Goal: Task Accomplishment & Management: Use online tool/utility

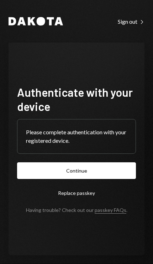
click at [88, 179] on button "Continue" at bounding box center [76, 171] width 119 height 17
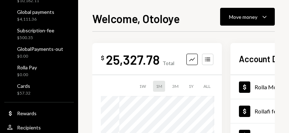
scroll to position [123, 0]
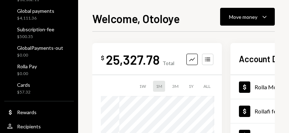
click at [21, 90] on div "$57.32" at bounding box center [23, 92] width 13 height 6
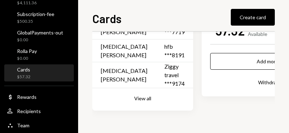
scroll to position [52, 0]
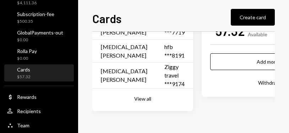
click at [136, 100] on button "View all" at bounding box center [142, 99] width 17 height 7
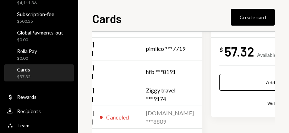
scroll to position [31, 55]
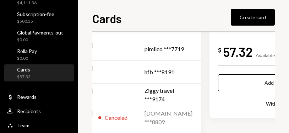
click at [144, 88] on div "Ziggy travel ***9174" at bounding box center [168, 94] width 48 height 17
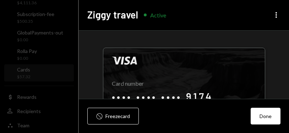
scroll to position [0, 0]
click at [152, 16] on icon "More" at bounding box center [276, 15] width 9 height 9
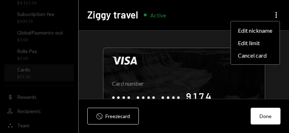
click at [152, 32] on div "Visa Card number •••• •••• •••• 9174 Copy Name •••• •••••• Copy Exp. date •• / …" at bounding box center [184, 97] width 210 height 132
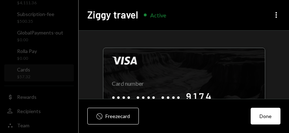
click at [152, 13] on icon "button" at bounding box center [276, 15] width 1 height 6
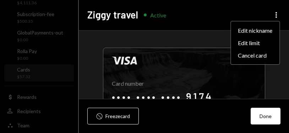
click at [152, 43] on div "Edit limit" at bounding box center [255, 43] width 43 height 12
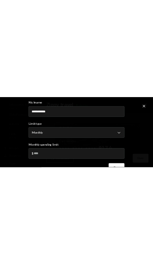
scroll to position [0, 55]
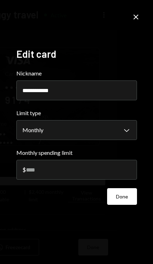
click at [114, 180] on input "****" at bounding box center [76, 170] width 120 height 20
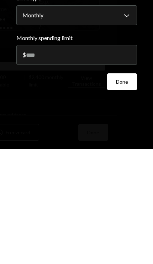
type input "*"
type input "****"
click at [126, 189] on button "Done" at bounding box center [122, 197] width 30 height 17
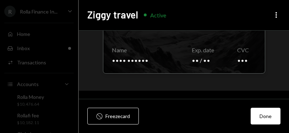
scroll to position [86, 0]
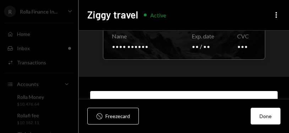
click at [152, 124] on button "Done" at bounding box center [266, 116] width 30 height 17
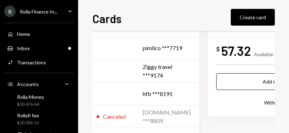
scroll to position [33, 56]
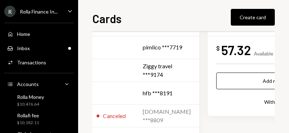
click at [143, 66] on div "Ziggy travel ***9174" at bounding box center [167, 70] width 48 height 17
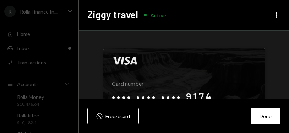
scroll to position [0, 0]
click at [152, 12] on icon "More" at bounding box center [276, 15] width 9 height 9
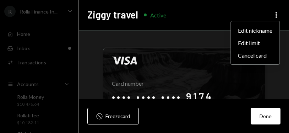
click at [152, 85] on div "Visa Card number •••• •••• •••• 9174 Copy Name •••• •••••• Copy Exp. date •• / …" at bounding box center [184, 97] width 210 height 132
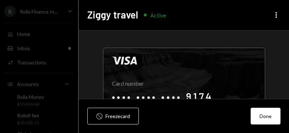
scroll to position [0, 56]
click at [58, 49] on div at bounding box center [144, 66] width 289 height 133
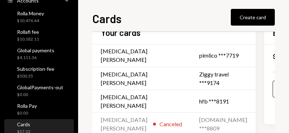
scroll to position [84, 0]
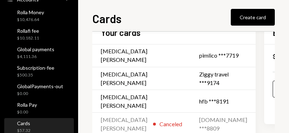
click at [50, 107] on div "Rolla Pay $0.00" at bounding box center [39, 108] width 64 height 13
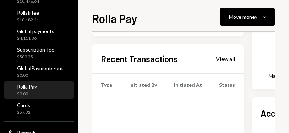
scroll to position [137, 0]
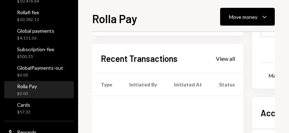
click at [43, 107] on div "Cards $57.32" at bounding box center [39, 108] width 64 height 13
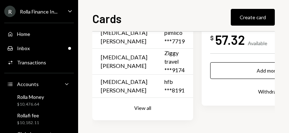
scroll to position [43, 0]
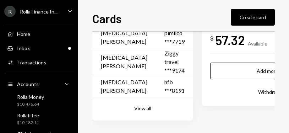
click at [135, 105] on button "View all" at bounding box center [142, 108] width 17 height 7
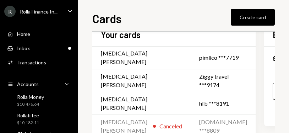
scroll to position [23, 0]
click at [152, 60] on div "pimlico ***7719" at bounding box center [223, 57] width 48 height 9
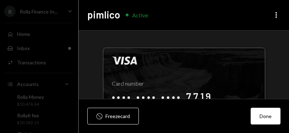
scroll to position [13, 0]
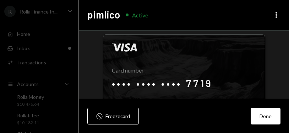
click at [152, 122] on button "Done" at bounding box center [266, 116] width 30 height 17
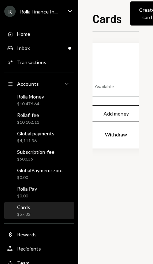
scroll to position [0, 216]
click at [24, 103] on div "$10,476.64" at bounding box center [30, 104] width 27 height 6
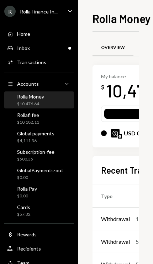
click at [23, 122] on div "$10,182.11" at bounding box center [28, 123] width 22 height 6
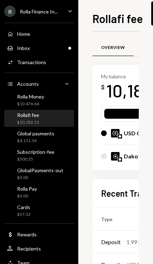
click at [24, 103] on div "$10,476.64" at bounding box center [30, 104] width 27 height 6
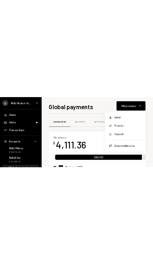
scroll to position [0, 215]
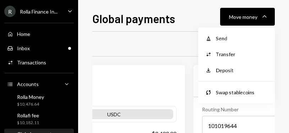
click at [233, 52] on div "Transfer" at bounding box center [242, 53] width 52 height 7
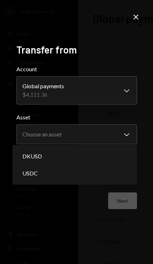
click at [111, 132] on div "DKUSD" at bounding box center [74, 156] width 119 height 17
select select "*****"
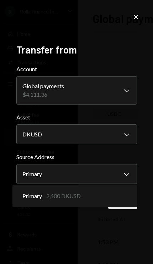
click at [77, 132] on div "**********" at bounding box center [76, 133] width 120 height 178
click at [122, 132] on button "Next" at bounding box center [122, 201] width 29 height 17
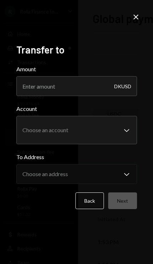
click at [34, 96] on input "Amount" at bounding box center [76, 86] width 120 height 20
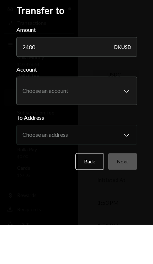
scroll to position [38, 0]
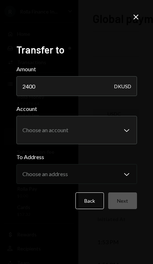
type input "2400"
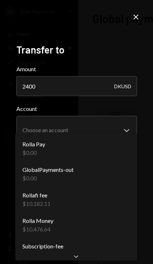
click at [133, 132] on div "Rolla Pay $0.00" at bounding box center [76, 149] width 116 height 26
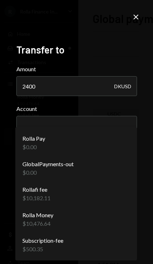
scroll to position [0, 0]
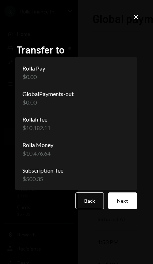
select select "**********"
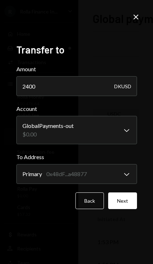
click at [133, 14] on icon "Close" at bounding box center [135, 17] width 9 height 9
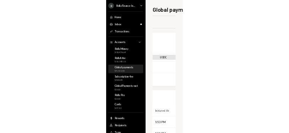
scroll to position [13, 0]
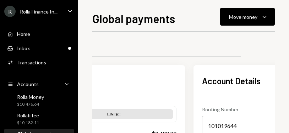
click at [265, 21] on icon "Caret Down" at bounding box center [264, 16] width 9 height 9
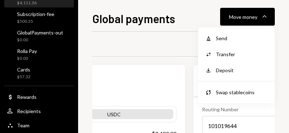
scroll to position [138, 0]
click at [44, 67] on div "Cards $57.32" at bounding box center [39, 72] width 64 height 13
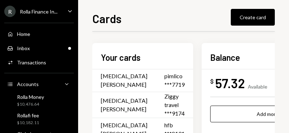
scroll to position [13, 13]
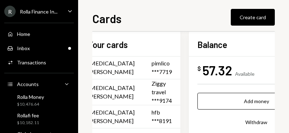
click at [238, 118] on button "Withdraw" at bounding box center [256, 122] width 118 height 17
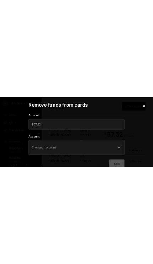
scroll to position [13, 0]
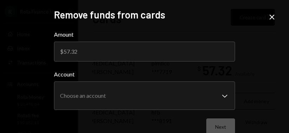
click at [275, 17] on icon "Close" at bounding box center [272, 17] width 9 height 9
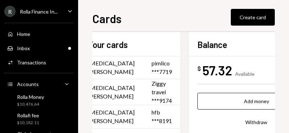
click at [249, 99] on button "Add money" at bounding box center [256, 101] width 118 height 17
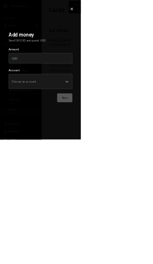
scroll to position [0, 13]
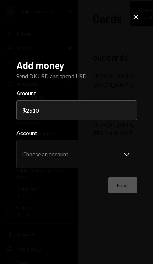
click at [41, 98] on label "Amount" at bounding box center [76, 93] width 120 height 9
click at [41, 115] on input "2510" at bounding box center [76, 110] width 120 height 20
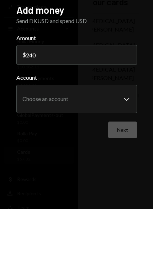
type input "2400"
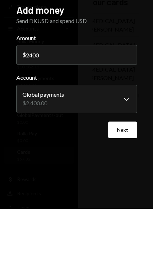
scroll to position [38, 0]
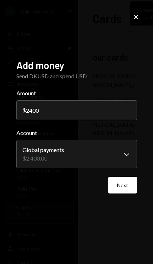
click at [125, 132] on button "Next" at bounding box center [122, 185] width 29 height 17
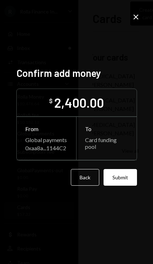
click at [126, 132] on button "Submit" at bounding box center [119, 177] width 33 height 17
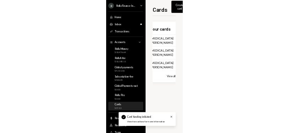
scroll to position [13, 0]
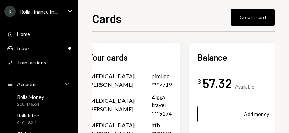
click at [249, 106] on button "Add money" at bounding box center [256, 113] width 118 height 17
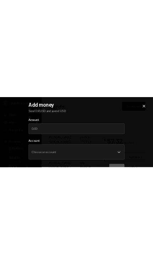
scroll to position [0, 0]
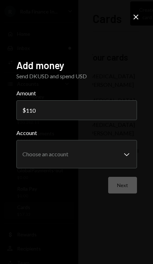
type input "110"
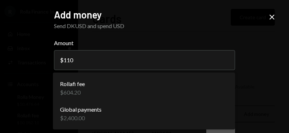
click at [187, 97] on div "Rollafi fee $604.20" at bounding box center [144, 88] width 176 height 26
select select "**********"
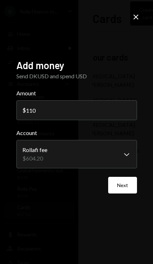
click at [35, 120] on input "110" at bounding box center [76, 110] width 120 height 20
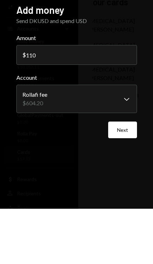
scroll to position [38, 0]
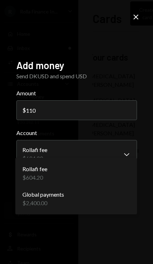
click at [111, 132] on div "Rollafi fee $604.20" at bounding box center [76, 174] width 116 height 26
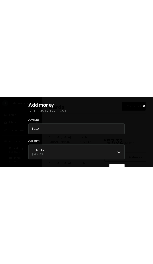
scroll to position [0, 0]
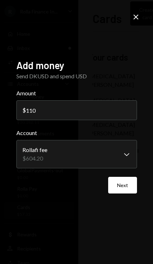
click at [124, 132] on button "Next" at bounding box center [122, 185] width 29 height 17
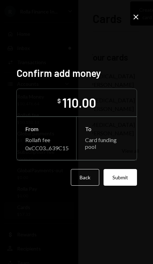
click at [127, 132] on button "Submit" at bounding box center [119, 177] width 33 height 17
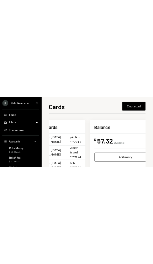
scroll to position [0, 32]
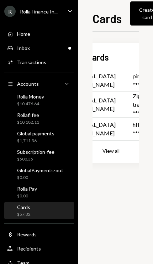
click at [59, 212] on div "Cards $57.32" at bounding box center [39, 210] width 64 height 13
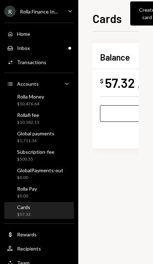
scroll to position [0, 112]
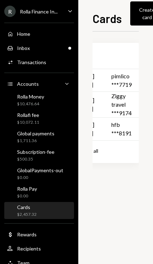
scroll to position [0, 52]
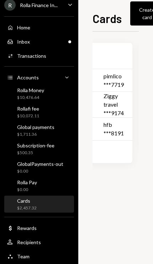
scroll to position [0, 60]
click at [25, 115] on div "$10,072.11" at bounding box center [28, 116] width 22 height 6
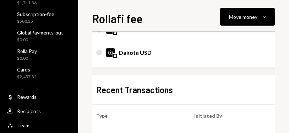
scroll to position [138, 0]
click at [29, 76] on div "$2,457.32" at bounding box center [27, 77] width 20 height 6
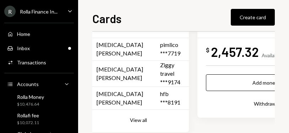
scroll to position [31, 3]
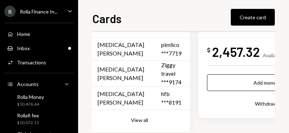
click at [152, 75] on td "Ziggy travel ***9174" at bounding box center [171, 74] width 37 height 26
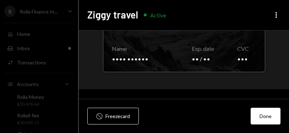
scroll to position [76, 0]
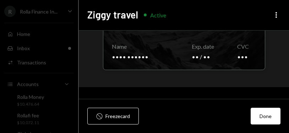
click at [152, 53] on div at bounding box center [184, 21] width 162 height 98
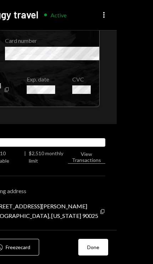
scroll to position [1, 0]
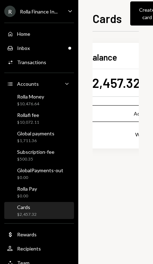
scroll to position [0, 121]
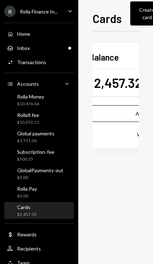
click at [114, 118] on button "Add money" at bounding box center [148, 113] width 118 height 17
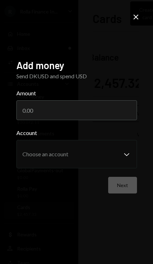
click at [38, 120] on input "Amount" at bounding box center [76, 110] width 120 height 20
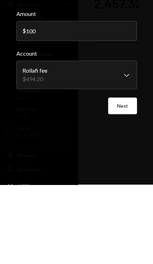
type input "100"
click at [24, 140] on button "Rollafi fee $494.20 Chevron Down" at bounding box center [76, 154] width 120 height 28
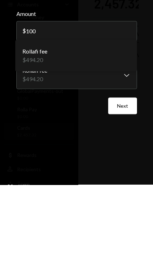
scroll to position [38, 0]
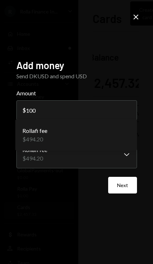
click at [50, 169] on button "Rollafi fee $494.20 Chevron Down" at bounding box center [76, 154] width 120 height 28
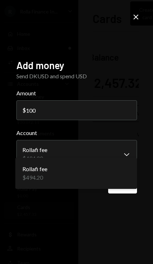
click at [91, 176] on div "Rollafi fee $494.20" at bounding box center [76, 174] width 116 height 26
click at [53, 214] on div "**********" at bounding box center [76, 132] width 137 height 163
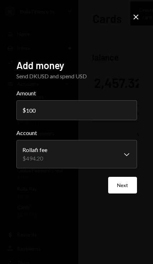
click at [115, 194] on button "Next" at bounding box center [122, 185] width 29 height 17
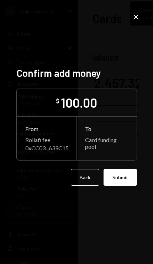
click at [122, 186] on button "Submit" at bounding box center [119, 177] width 33 height 17
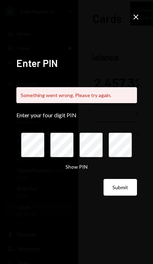
click at [133, 20] on icon "Close" at bounding box center [135, 17] width 9 height 9
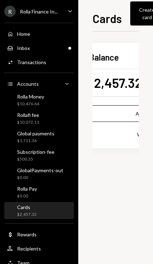
click at [139, 13] on button "Create card" at bounding box center [146, 13] width 33 height 24
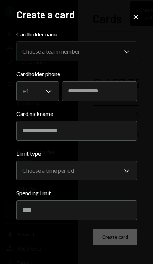
click at [138, 7] on div "Create a card Cardholder name Choose a team member Chevron Down Cardholder phon…" at bounding box center [76, 132] width 153 height 264
click at [136, 14] on icon "Close" at bounding box center [135, 17] width 9 height 9
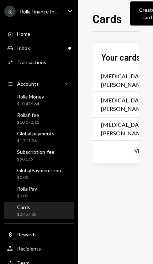
scroll to position [0, 0]
click at [55, 135] on div "Global payments $1,711.36" at bounding box center [39, 137] width 64 height 13
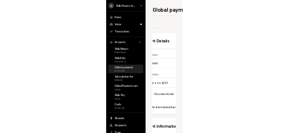
scroll to position [0, 212]
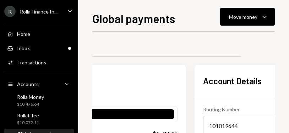
click at [152, 15] on div "Move money" at bounding box center [243, 16] width 28 height 7
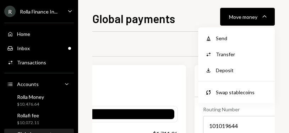
click at [152, 88] on div "Swap stablecoins" at bounding box center [242, 91] width 52 height 7
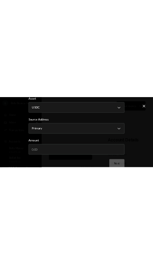
scroll to position [88, 0]
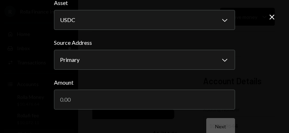
click at [152, 102] on input "Amount" at bounding box center [144, 99] width 181 height 20
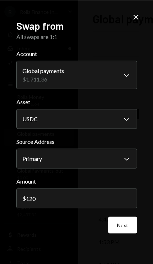
scroll to position [0, 0]
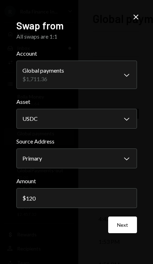
click at [80, 208] on input "120" at bounding box center [76, 199] width 120 height 20
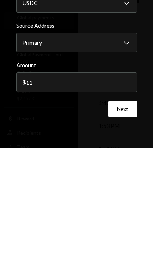
type input "115"
click at [132, 217] on button "Next" at bounding box center [122, 225] width 29 height 17
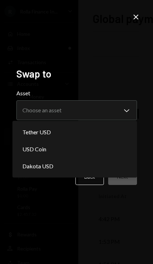
select select "*****"
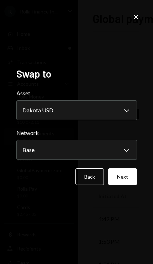
click at [129, 185] on button "Next" at bounding box center [122, 177] width 29 height 17
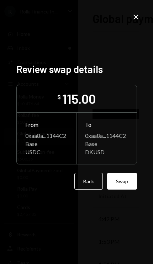
click at [125, 190] on button "Swap" at bounding box center [122, 181] width 30 height 17
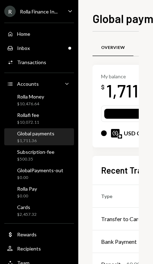
scroll to position [0, 0]
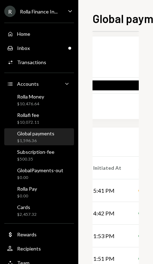
scroll to position [29, 219]
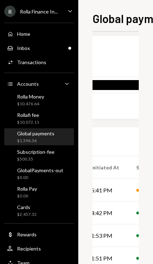
click at [142, 189] on div "Pending" at bounding box center [152, 190] width 20 height 9
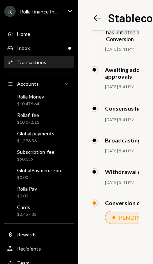
scroll to position [16, 141]
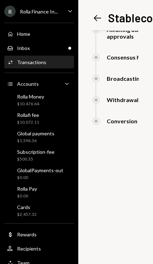
scroll to position [87, 121]
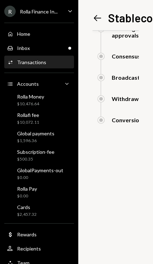
click at [24, 215] on div "$2,457.32" at bounding box center [27, 215] width 20 height 6
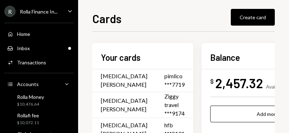
click at [152, 112] on button "Add money" at bounding box center [269, 113] width 118 height 17
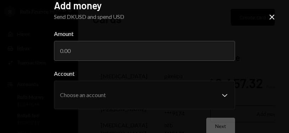
scroll to position [9, 0]
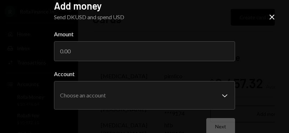
click at [152, 54] on input "Amount" at bounding box center [144, 51] width 181 height 20
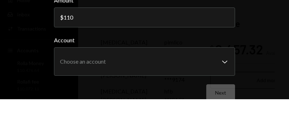
scroll to position [13, 0]
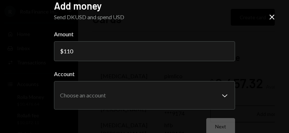
type input "110"
click div "Rollafi fee $494.20"
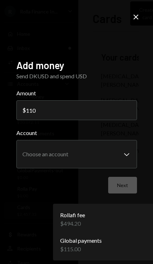
scroll to position [0, 0]
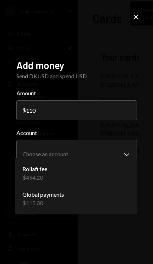
select select "**********"
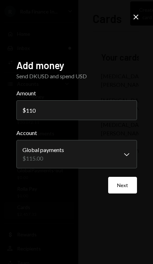
click at [128, 194] on button "Next" at bounding box center [122, 185] width 29 height 17
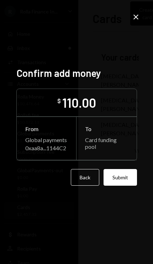
click at [119, 186] on button "Submit" at bounding box center [119, 177] width 33 height 17
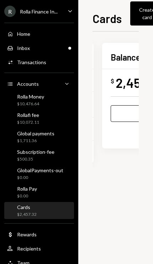
scroll to position [0, 93]
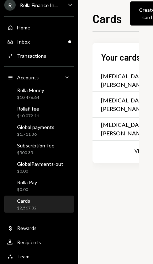
scroll to position [6, 0]
